Goal: Task Accomplishment & Management: Manage account settings

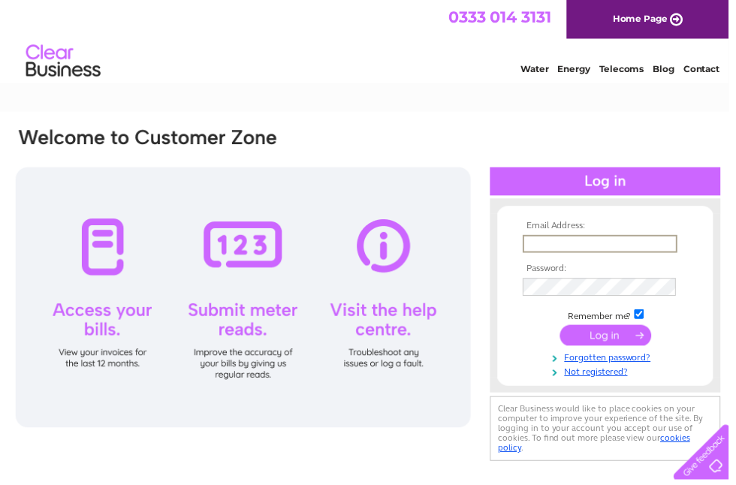
click at [561, 239] on input "text" at bounding box center [606, 246] width 156 height 18
type input "[PERSON_NAME][EMAIL_ADDRESS][DOMAIN_NAME]"
click at [619, 350] on td at bounding box center [611, 337] width 174 height 29
click at [622, 336] on input "submit" at bounding box center [611, 337] width 92 height 21
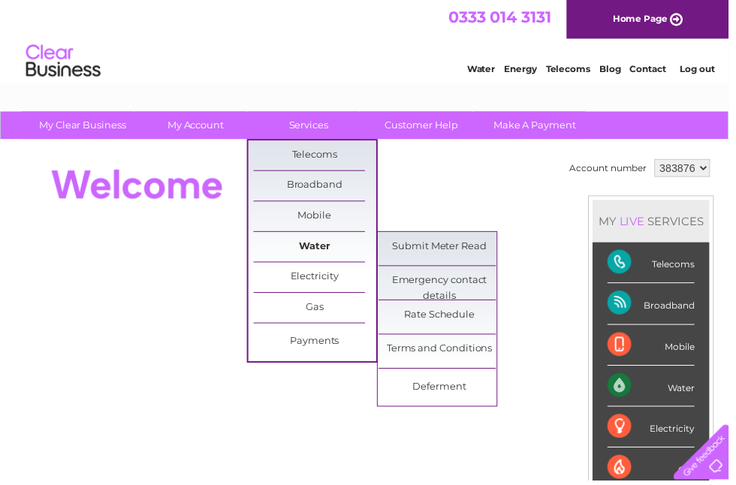
click at [312, 249] on link "Water" at bounding box center [318, 249] width 124 height 30
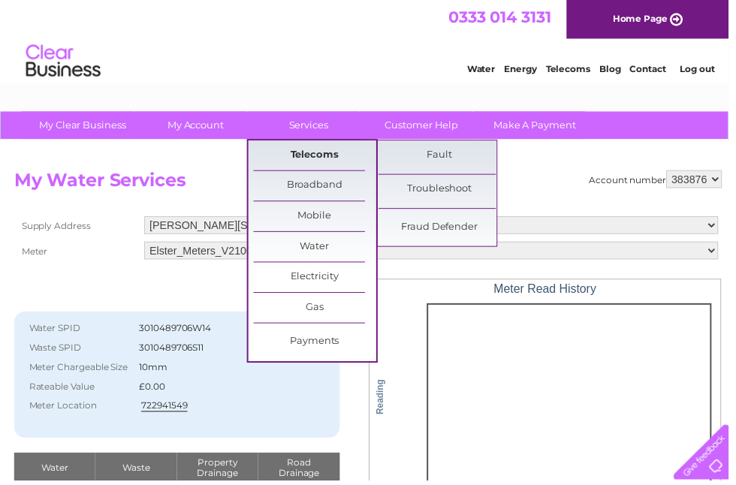
click at [319, 156] on link "Telecoms" at bounding box center [318, 157] width 124 height 30
click at [317, 188] on link "Broadband" at bounding box center [318, 188] width 124 height 30
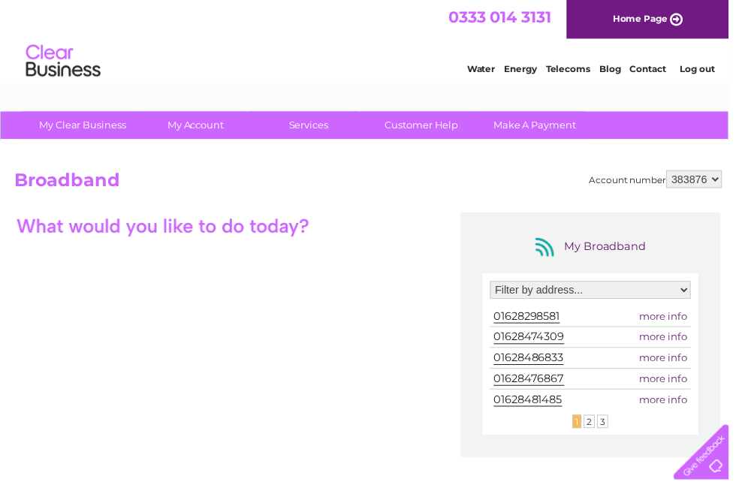
select select "1378665"
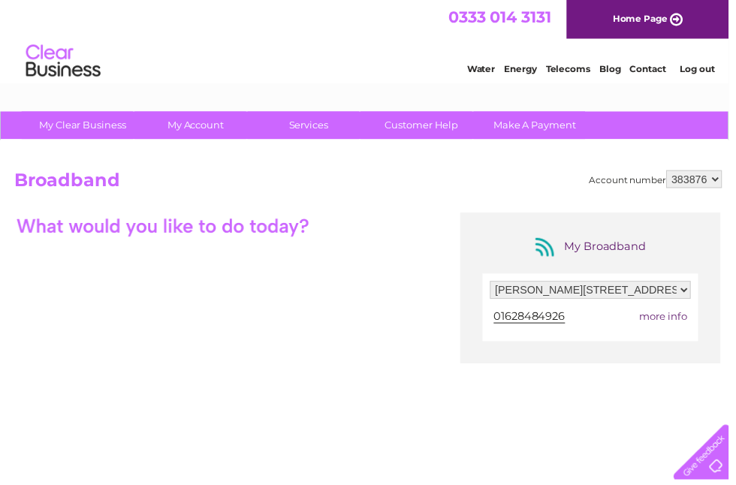
click at [547, 326] on span "01628484926" at bounding box center [534, 319] width 72 height 14
click at [671, 321] on span "more info" at bounding box center [670, 319] width 48 height 12
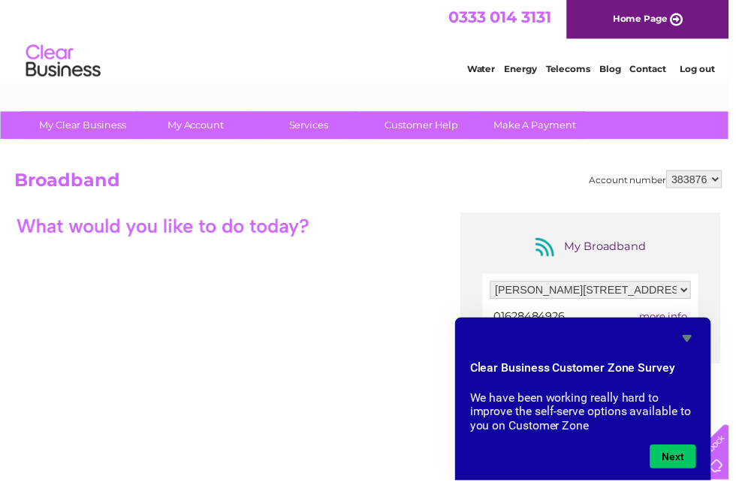
click at [694, 344] on icon "Hide survey" at bounding box center [694, 342] width 18 height 18
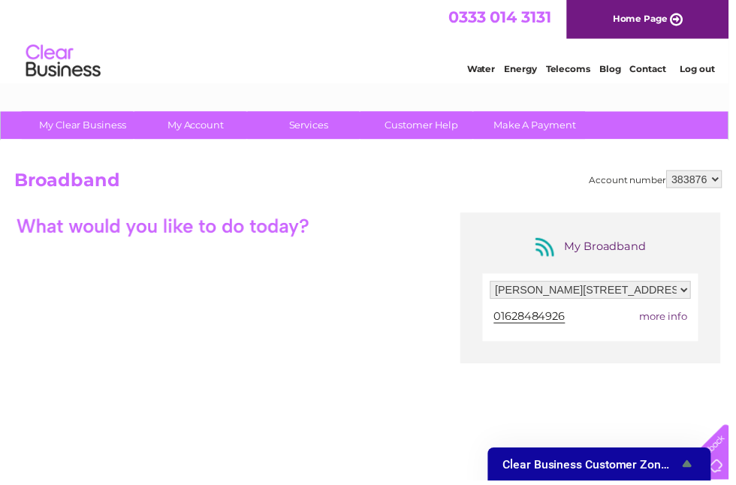
click at [670, 322] on span "more info" at bounding box center [670, 319] width 48 height 12
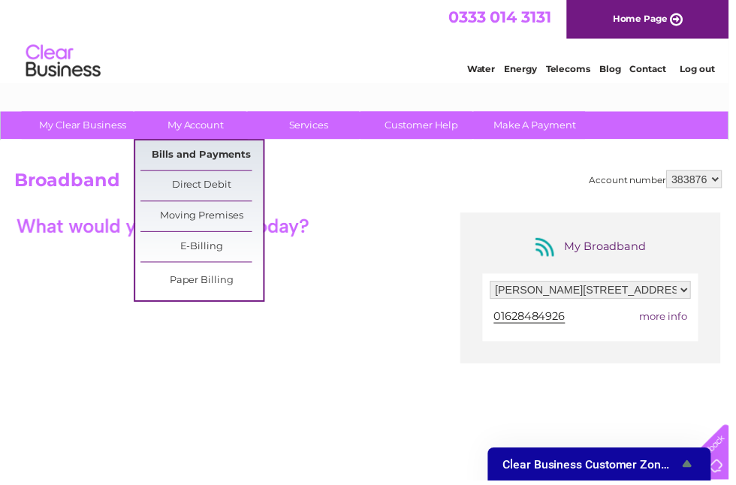
click at [188, 152] on link "Bills and Payments" at bounding box center [204, 157] width 124 height 30
